Goal: Find specific page/section: Find specific page/section

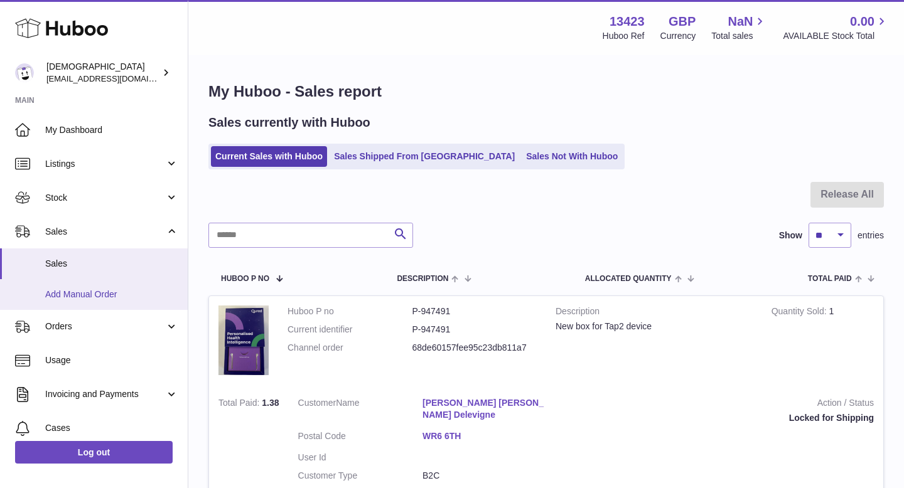
click at [106, 296] on span "Add Manual Order" at bounding box center [111, 295] width 133 height 12
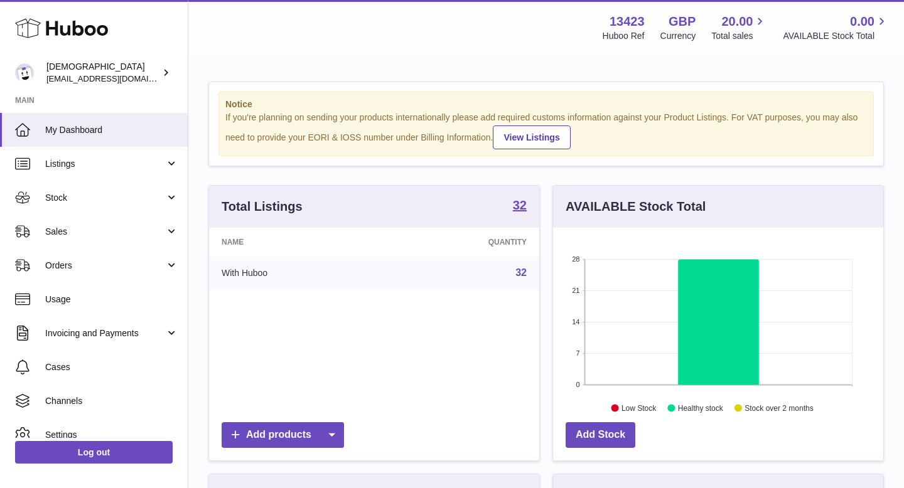
scroll to position [196, 330]
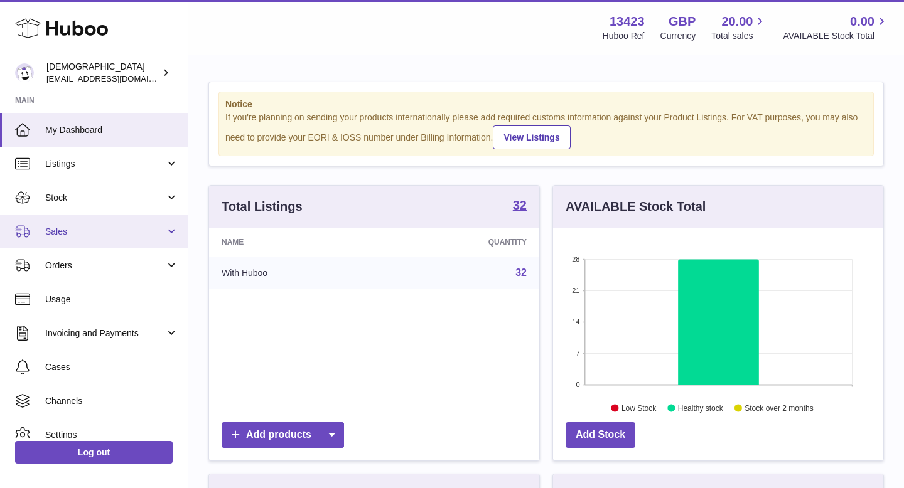
click at [90, 237] on span "Sales" at bounding box center [105, 232] width 120 height 12
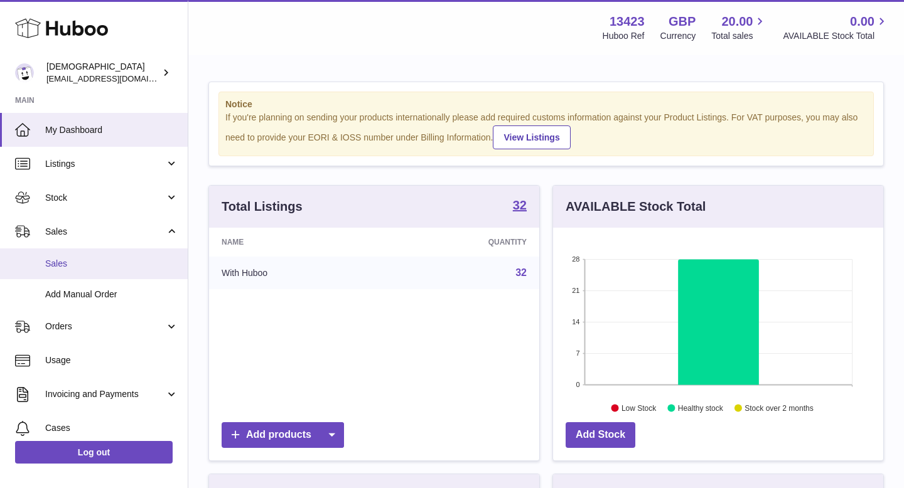
click at [89, 261] on span "Sales" at bounding box center [111, 264] width 133 height 12
